Goal: Transaction & Acquisition: Subscribe to service/newsletter

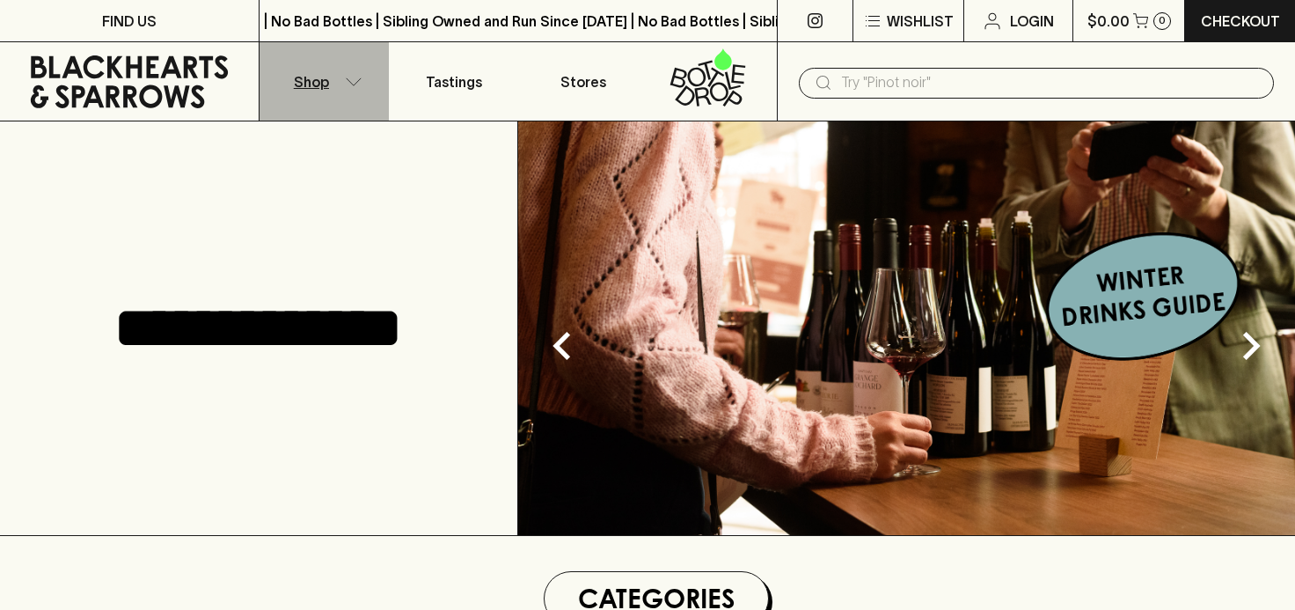
click at [303, 84] on p "Shop" at bounding box center [311, 81] width 35 height 21
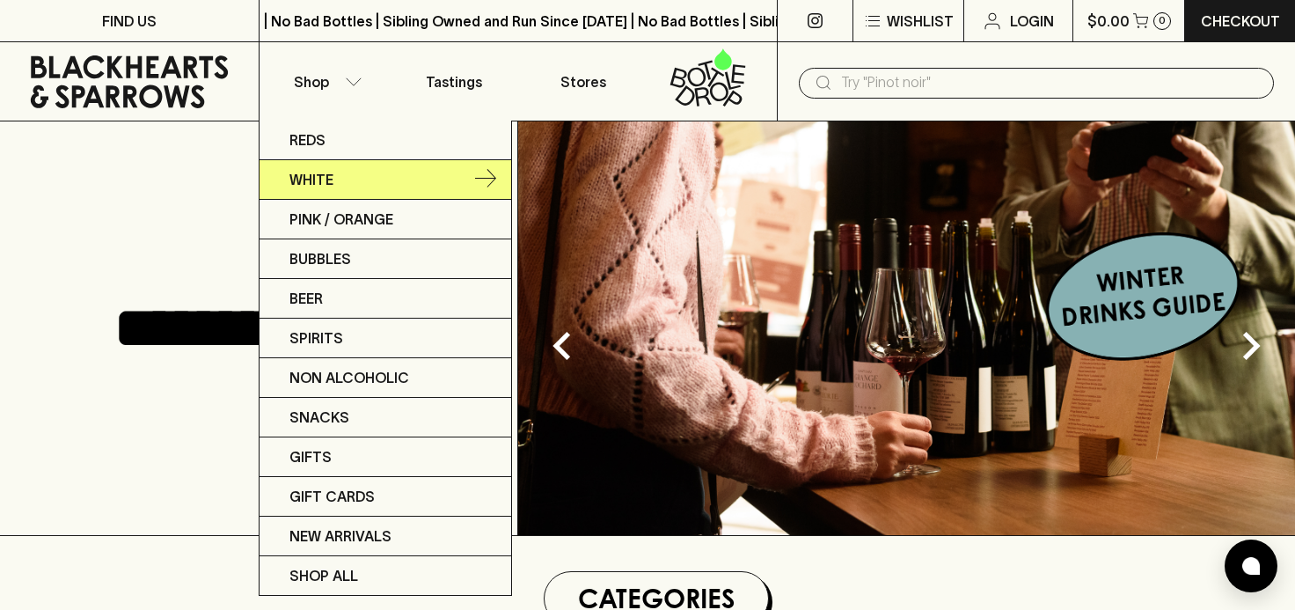
click at [307, 179] on p "White" at bounding box center [311, 179] width 44 height 21
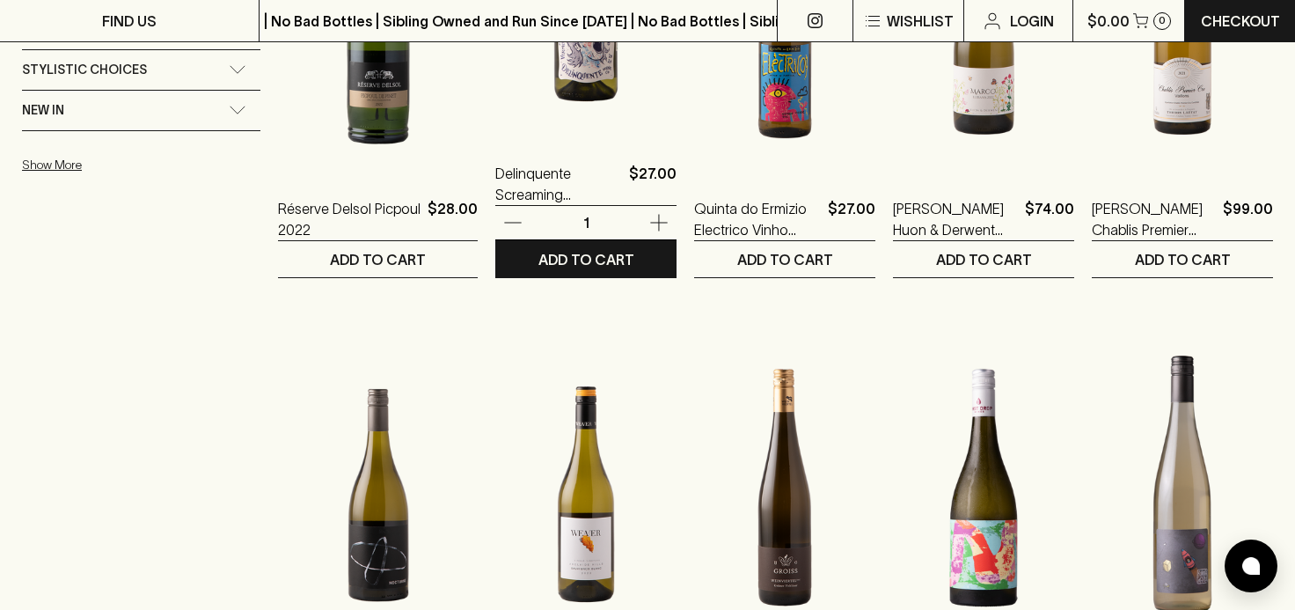
scroll to position [1433, 0]
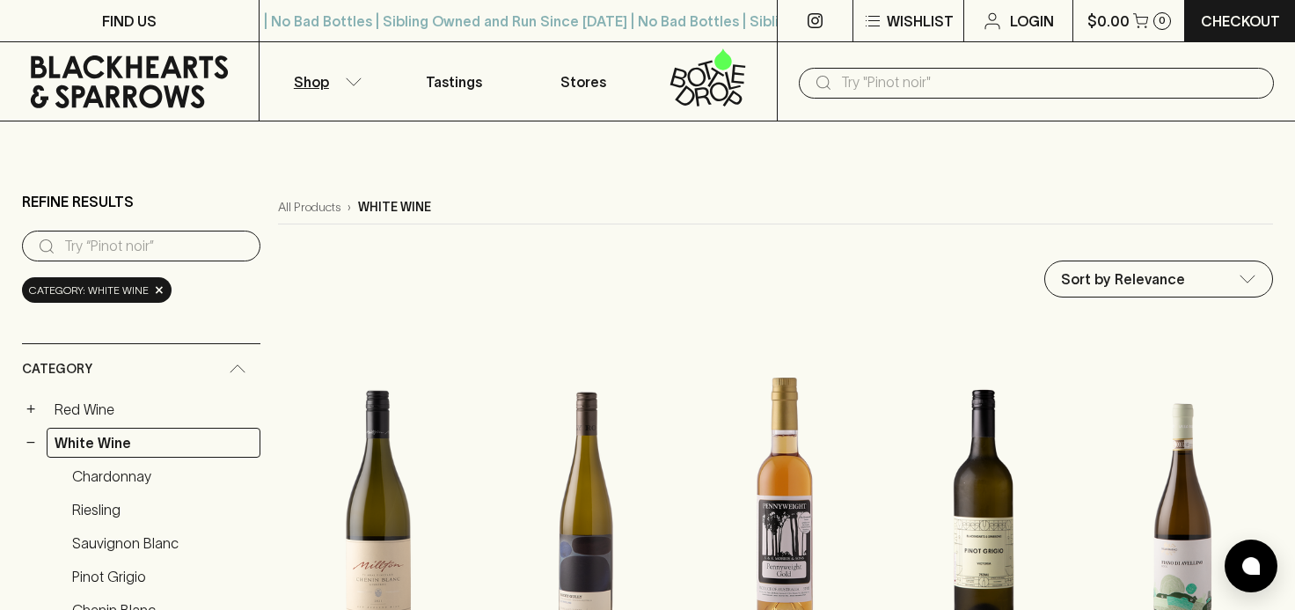
click at [708, 84] on icon at bounding box center [716, 77] width 17 height 20
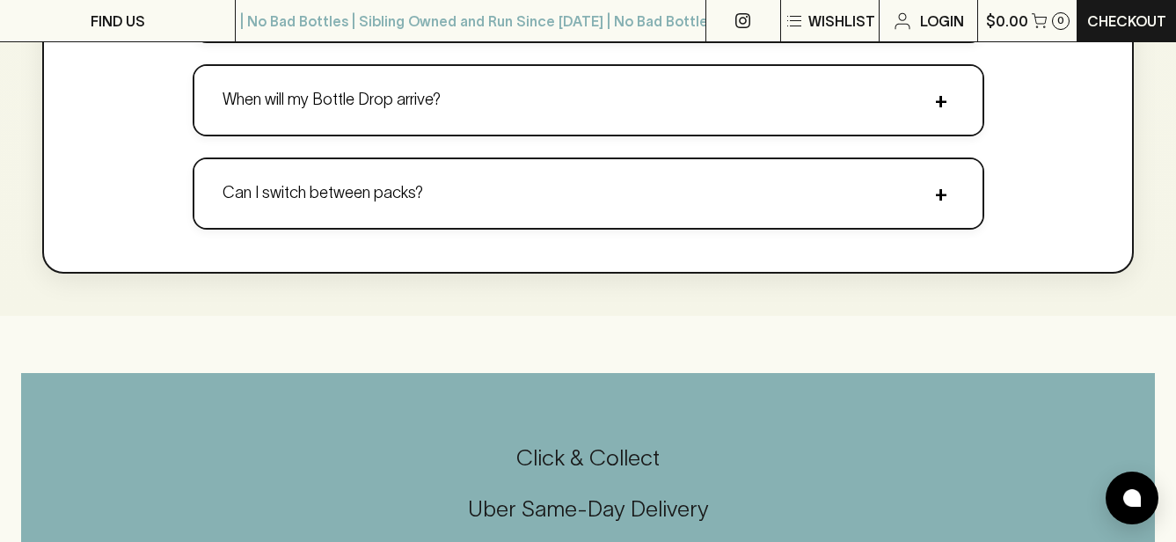
scroll to position [2794, 0]
